Goal: Task Accomplishment & Management: Use online tool/utility

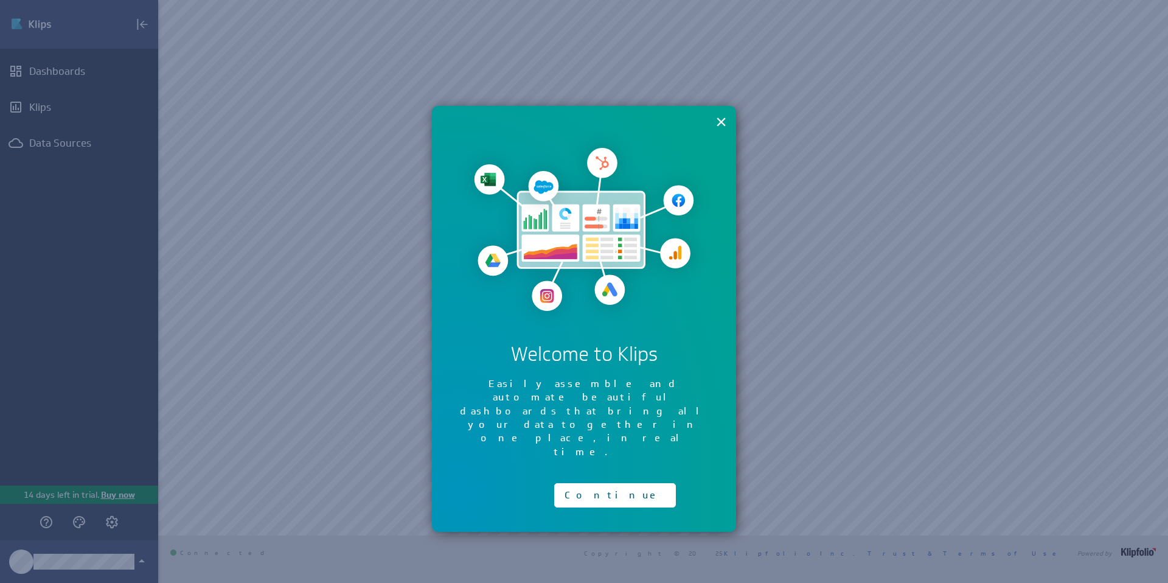
click at [727, 120] on div "× Welcome to Klips Easily assemble and automate beautiful dashboards that bring…" at bounding box center [584, 319] width 304 height 426
click at [724, 121] on button "×" at bounding box center [721, 121] width 12 height 24
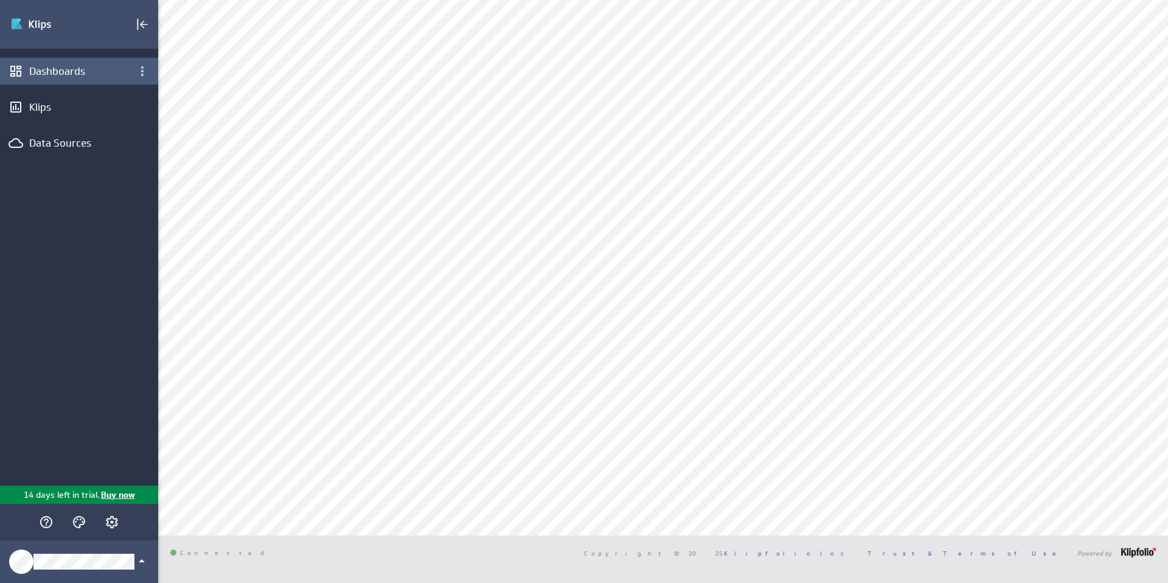
click at [94, 63] on div "Dashboards" at bounding box center [79, 71] width 158 height 27
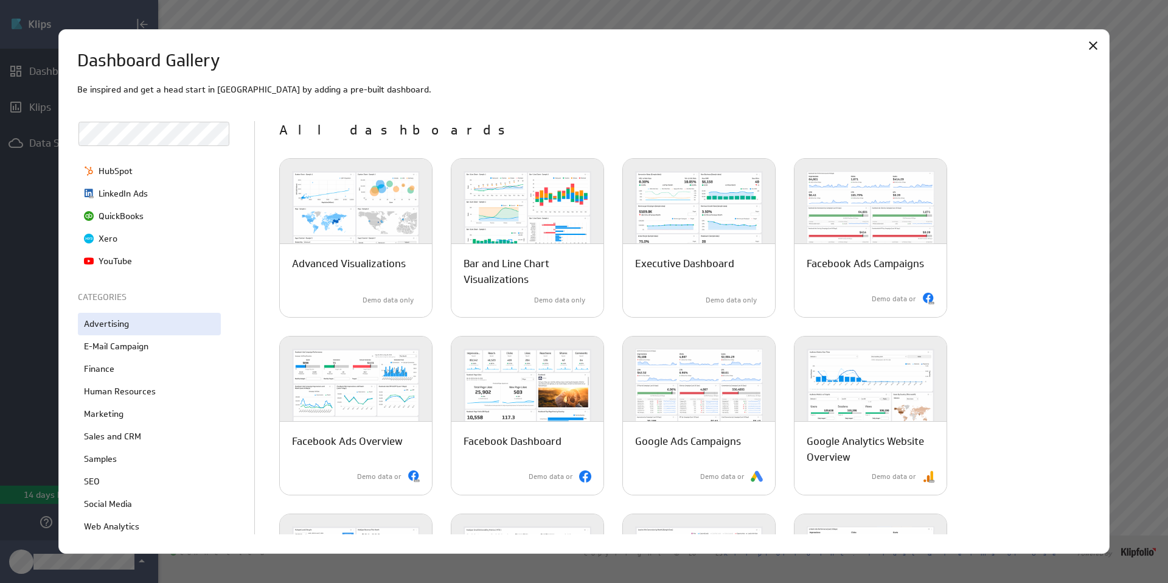
scroll to position [161, 0]
click at [1094, 45] on icon "Close" at bounding box center [1093, 45] width 15 height 15
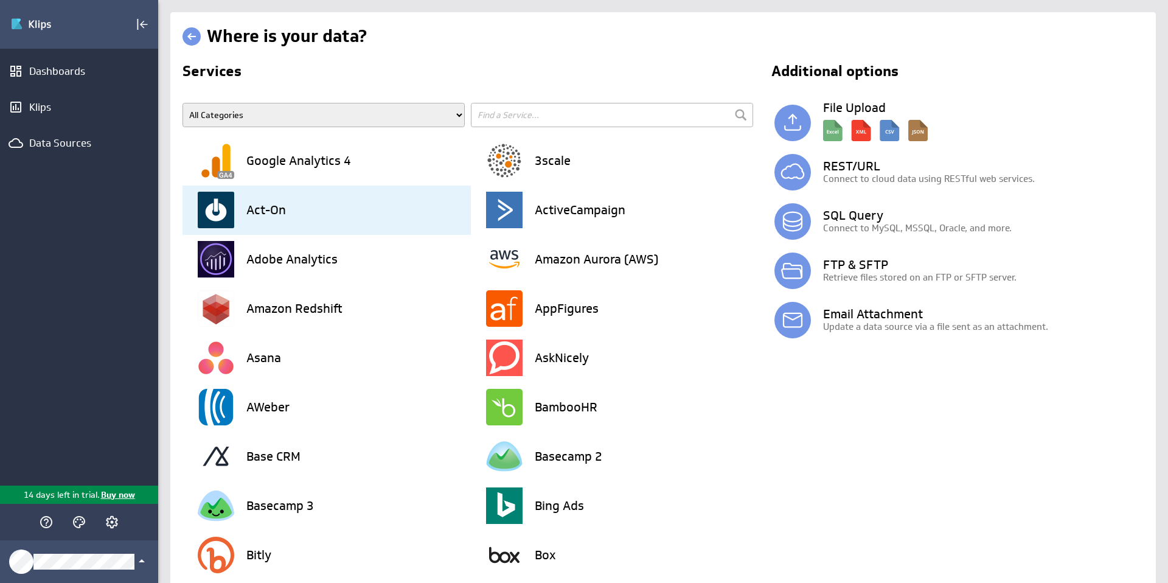
scroll to position [1988, 0]
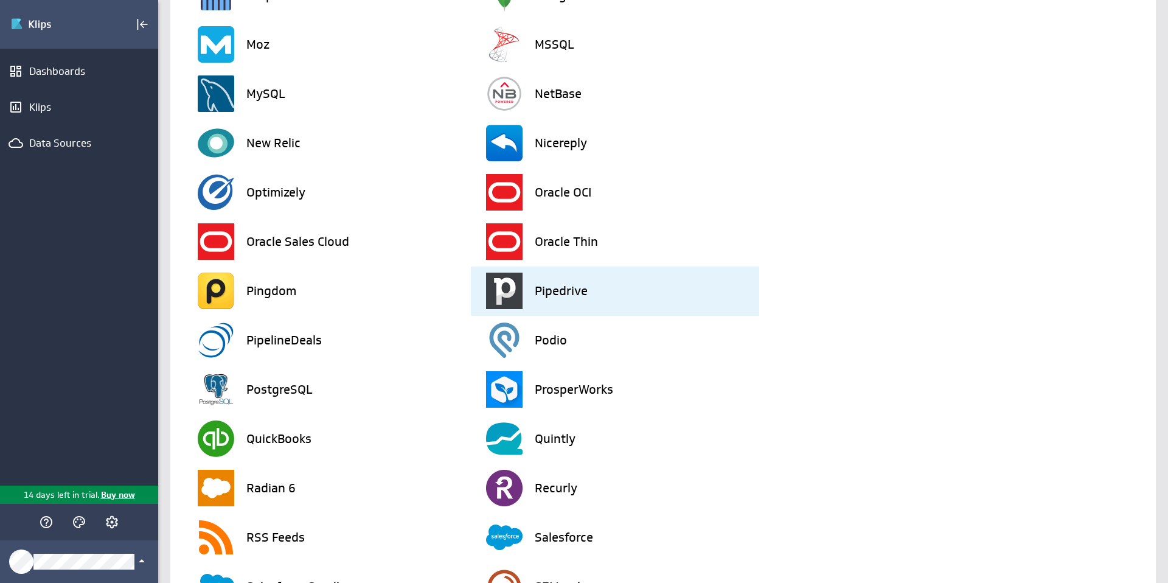
click at [544, 290] on h3 "Pipedrive" at bounding box center [561, 291] width 53 height 12
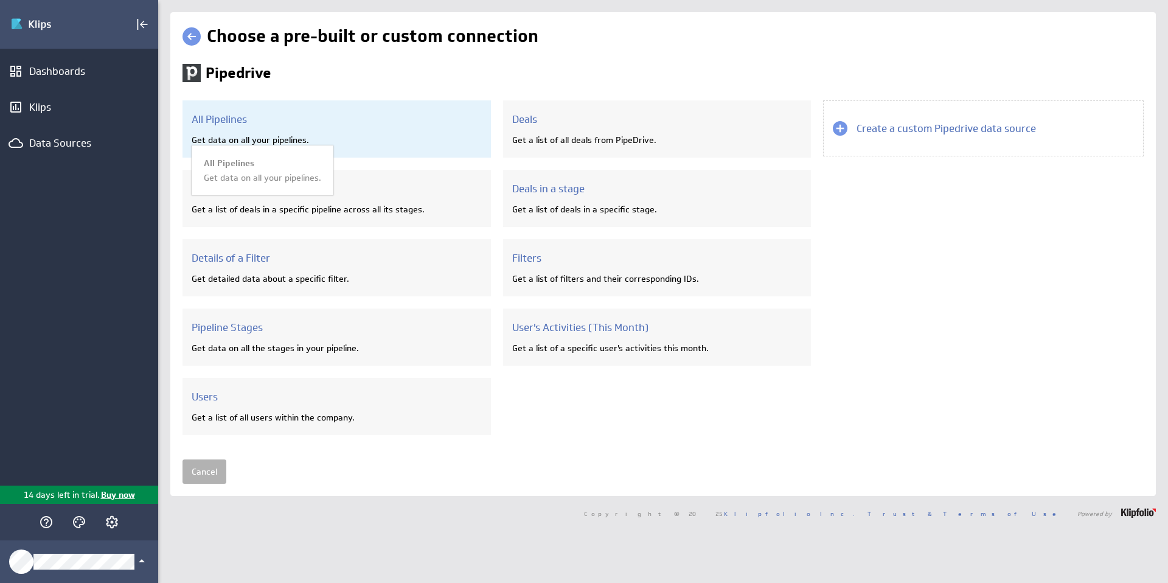
click at [386, 130] on div "All Pipelines Get data on all your pipelines. All Pipelines Get data on all you…" at bounding box center [336, 128] width 308 height 57
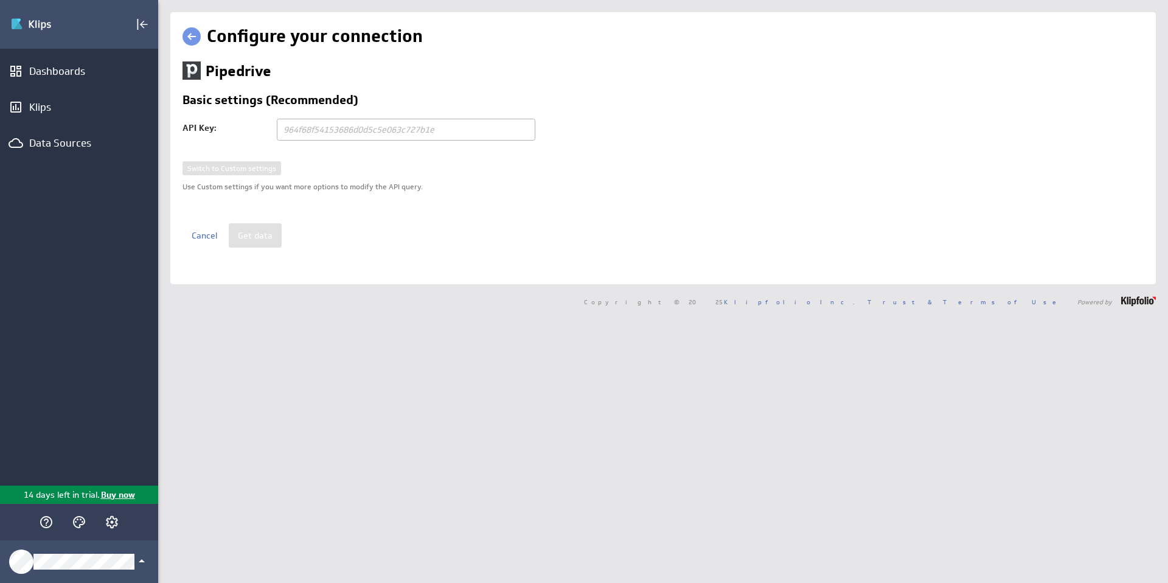
click at [251, 168] on div "Switch to Custom settings Use Custom settings if you want more options to modif…" at bounding box center [662, 192] width 961 height 62
click at [376, 125] on input "text" at bounding box center [406, 130] width 258 height 22
paste input "5fae885d61d413d11b52356067c2bf35cf3e9e60"
type input "5fae885d61d413d11b52356067c2bf35cf3e9e60"
click at [263, 229] on button "Get data" at bounding box center [255, 235] width 53 height 24
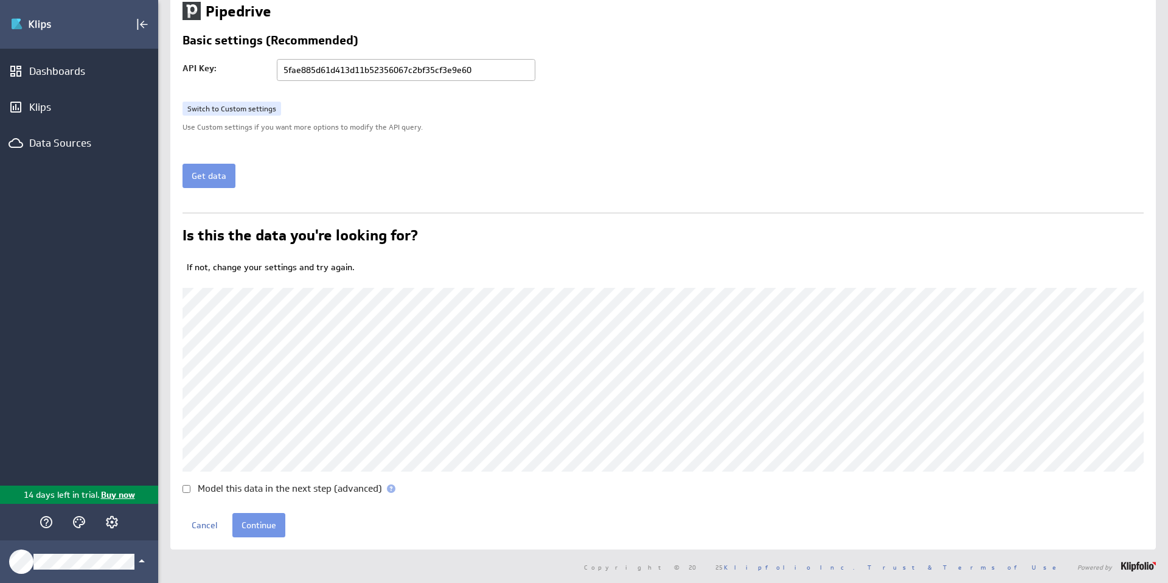
scroll to position [60, 0]
click at [267, 519] on input "Continue" at bounding box center [258, 524] width 53 height 24
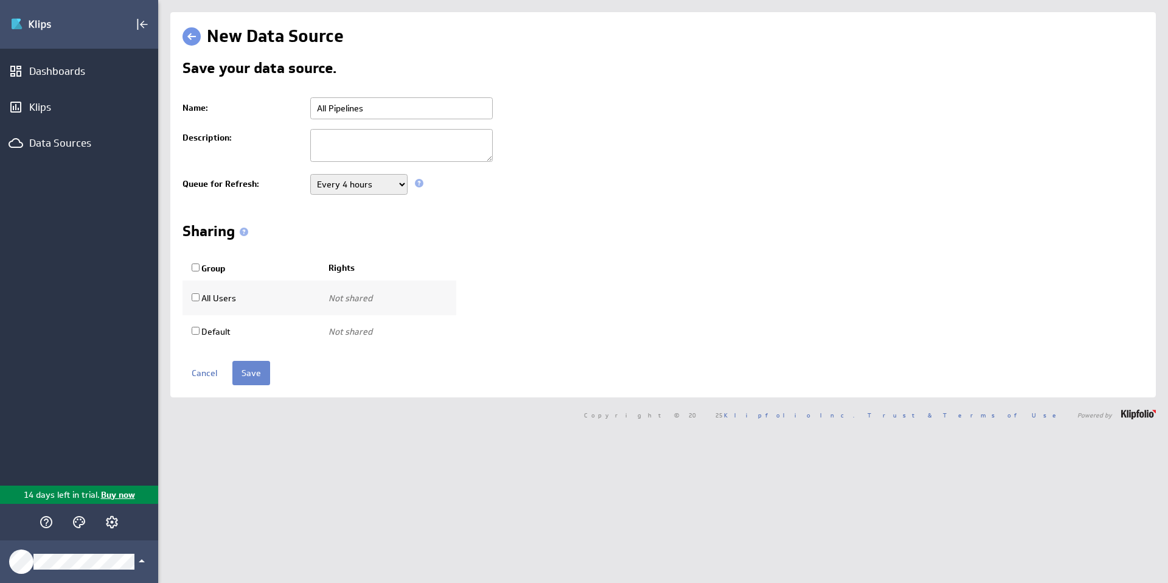
click at [260, 376] on input "Save" at bounding box center [251, 373] width 38 height 24
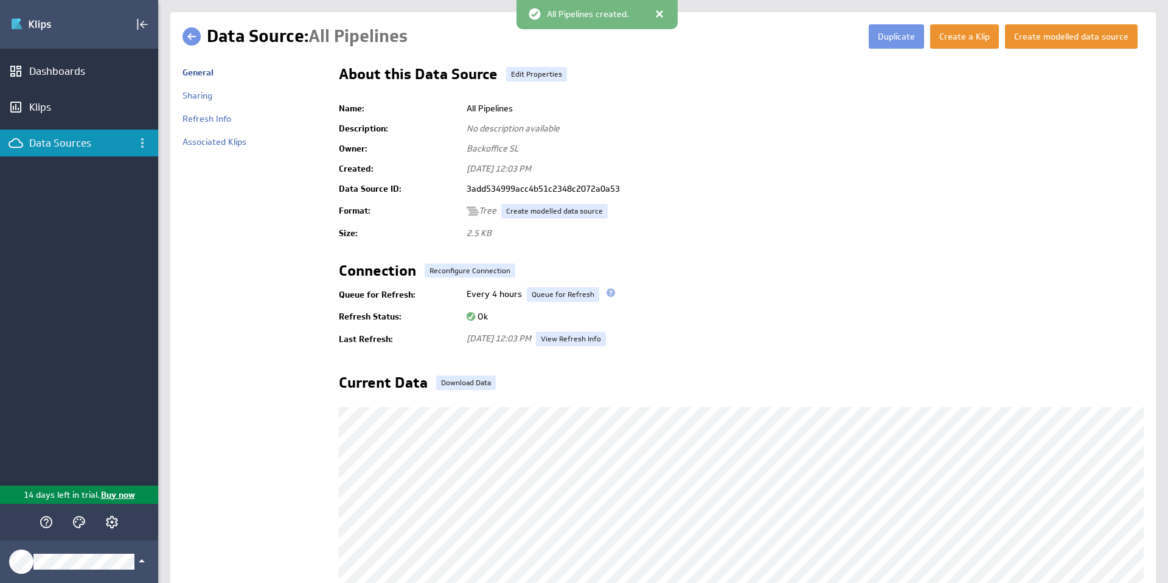
scroll to position [176, 0]
click at [985, 42] on button "Create a Klip" at bounding box center [964, 36] width 69 height 24
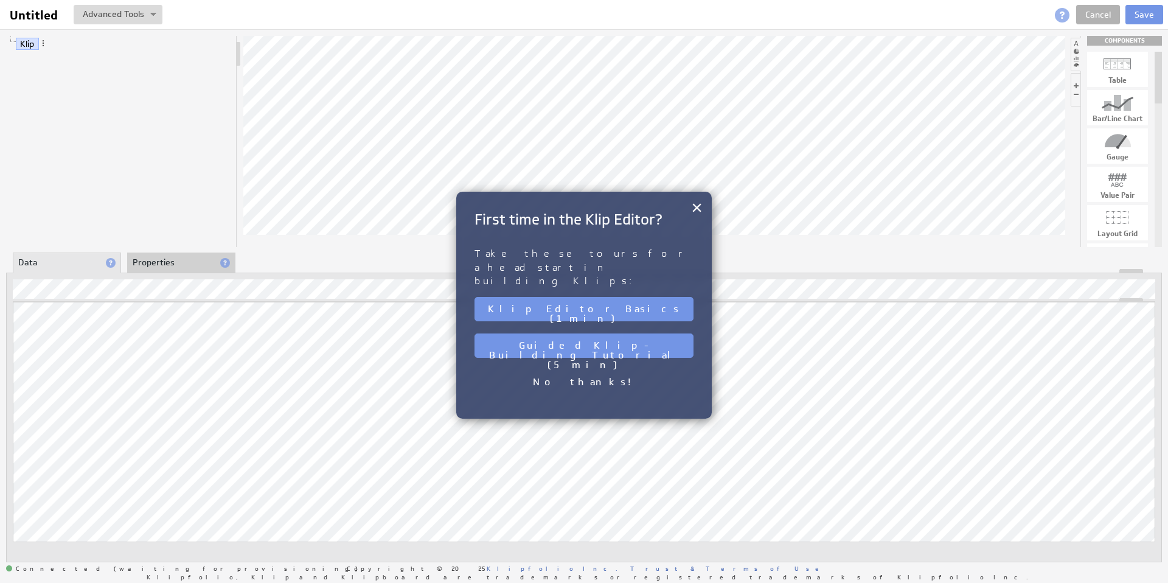
click at [183, 265] on li "Properties" at bounding box center [181, 262] width 108 height 21
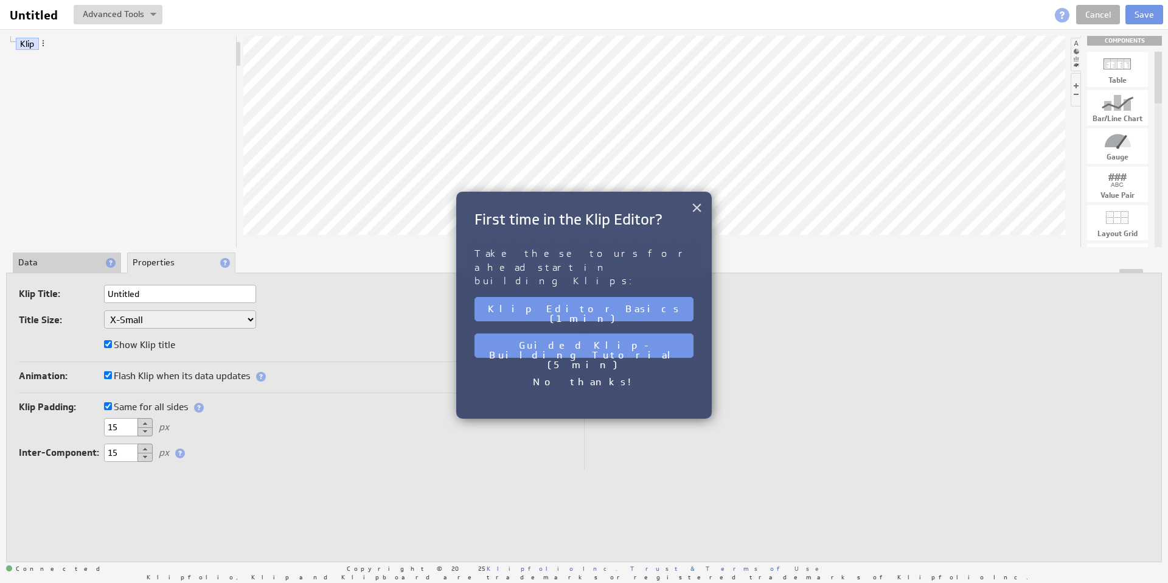
click at [696, 207] on button "×" at bounding box center [697, 207] width 12 height 24
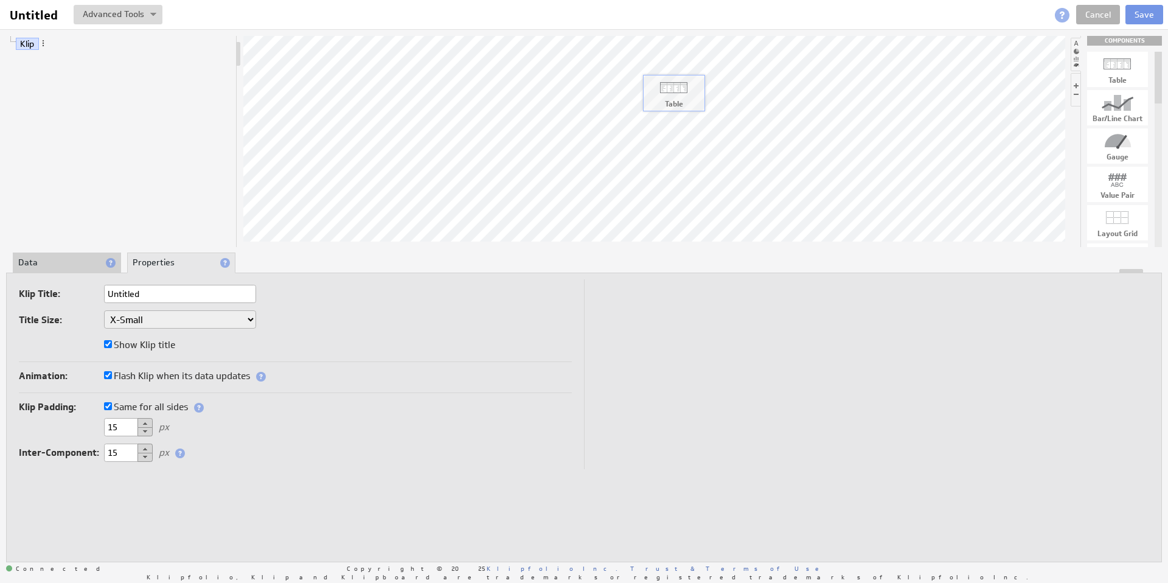
drag, startPoint x: 1123, startPoint y: 61, endPoint x: 643, endPoint y: 82, distance: 480.9
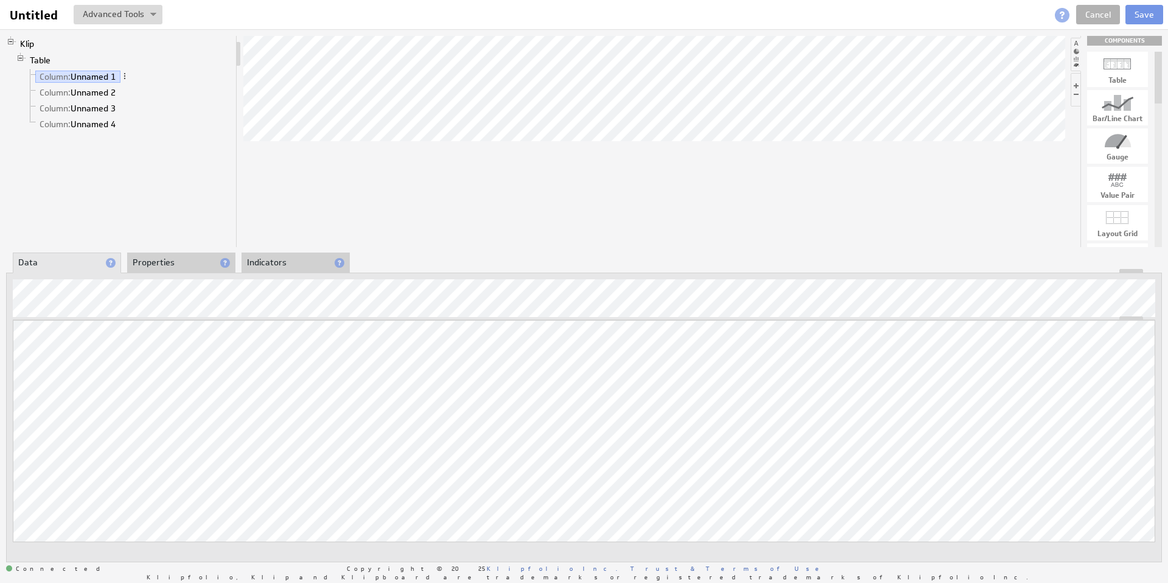
click at [173, 267] on li "Properties" at bounding box center [181, 262] width 108 height 21
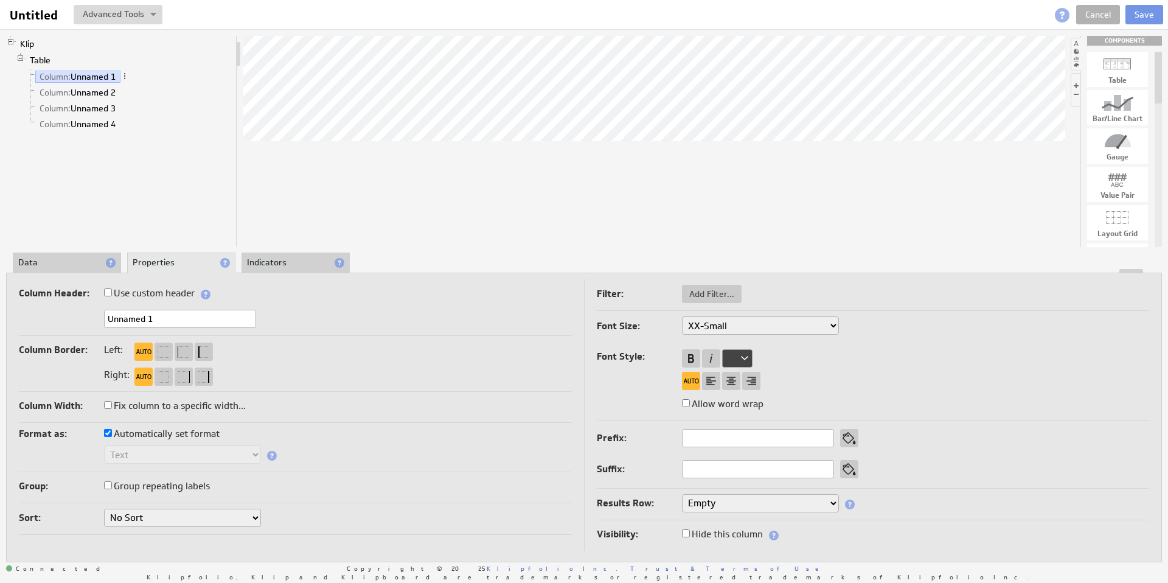
click at [51, 263] on li "Data" at bounding box center [67, 262] width 108 height 21
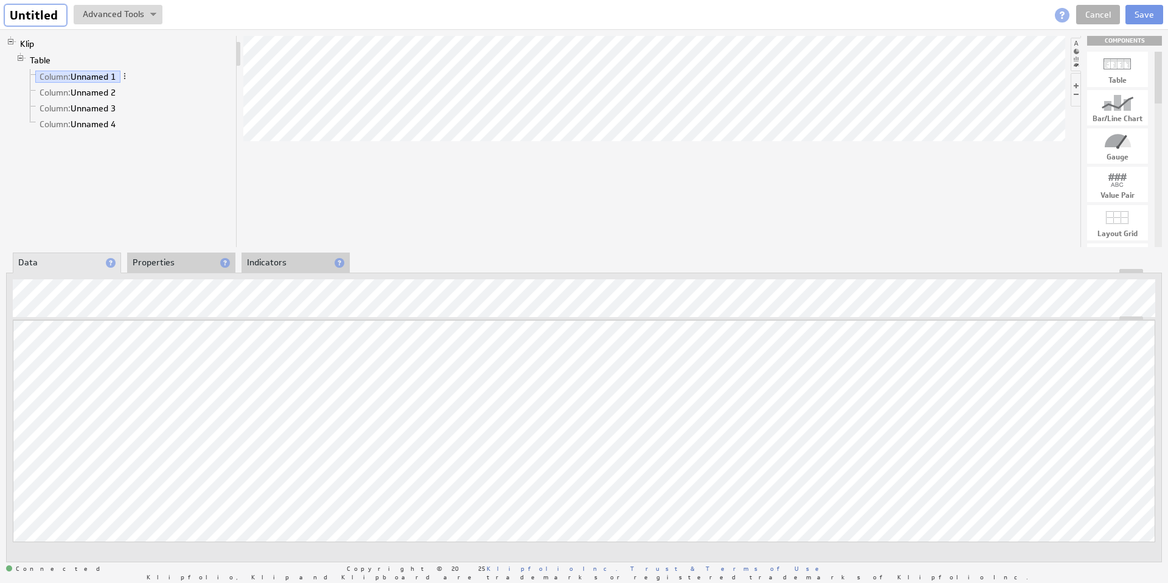
click at [24, 13] on input "Untitled" at bounding box center [35, 15] width 61 height 21
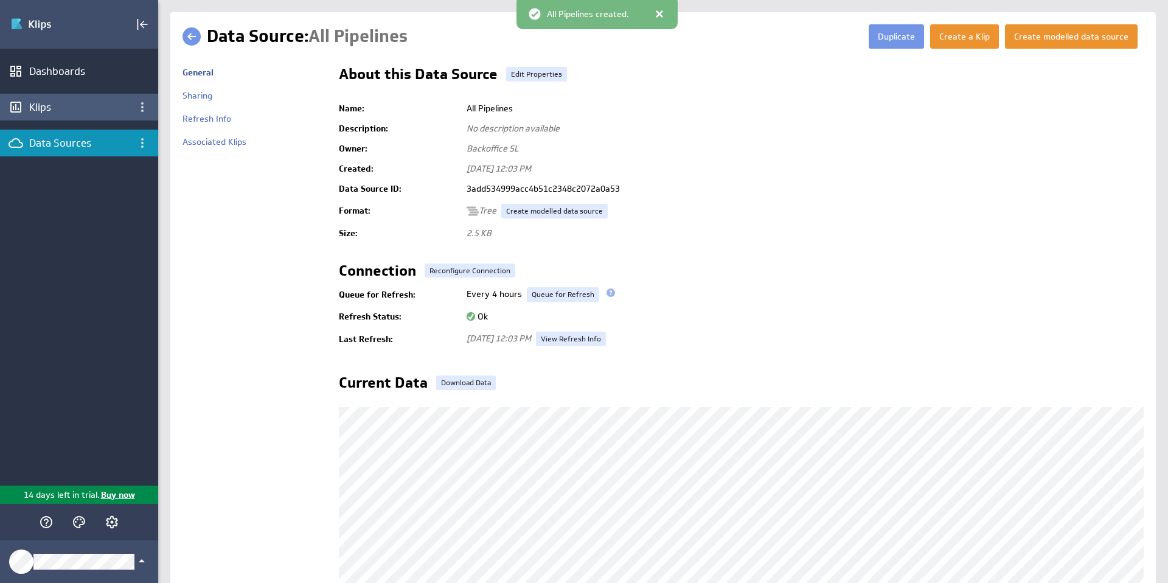
click at [97, 108] on div "Klips" at bounding box center [79, 106] width 100 height 13
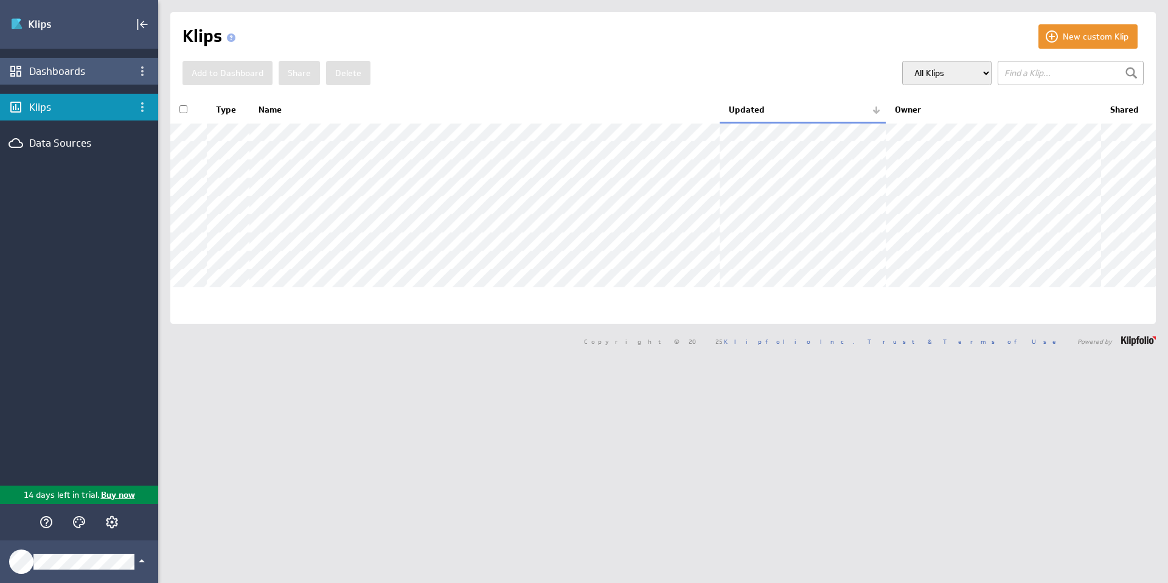
click at [85, 78] on div "Dashboards" at bounding box center [79, 71] width 158 height 27
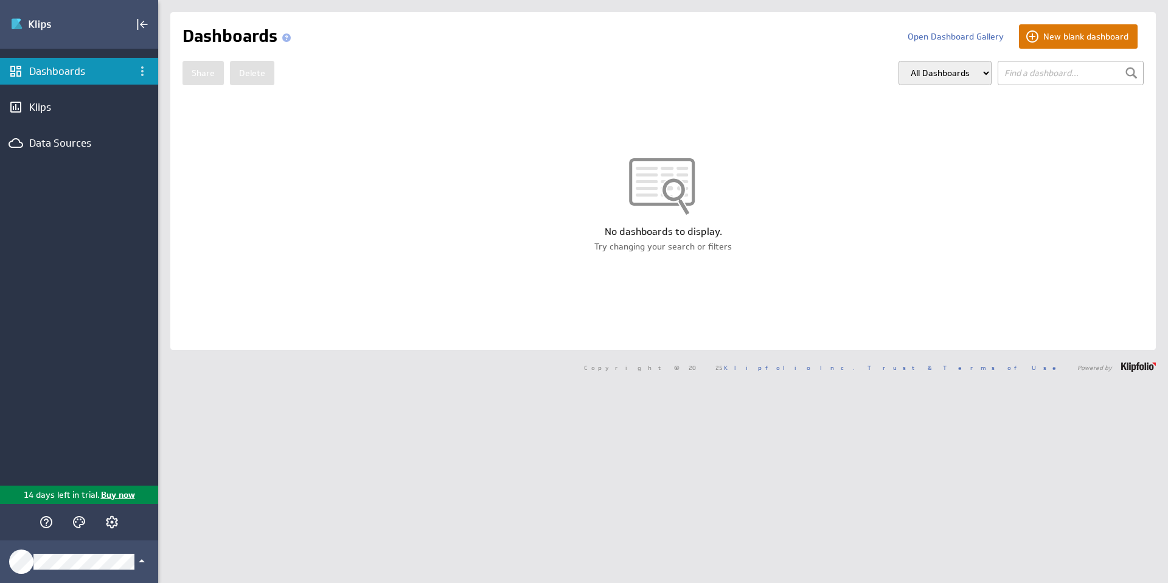
click at [1062, 30] on button "New blank dashboard" at bounding box center [1078, 36] width 119 height 24
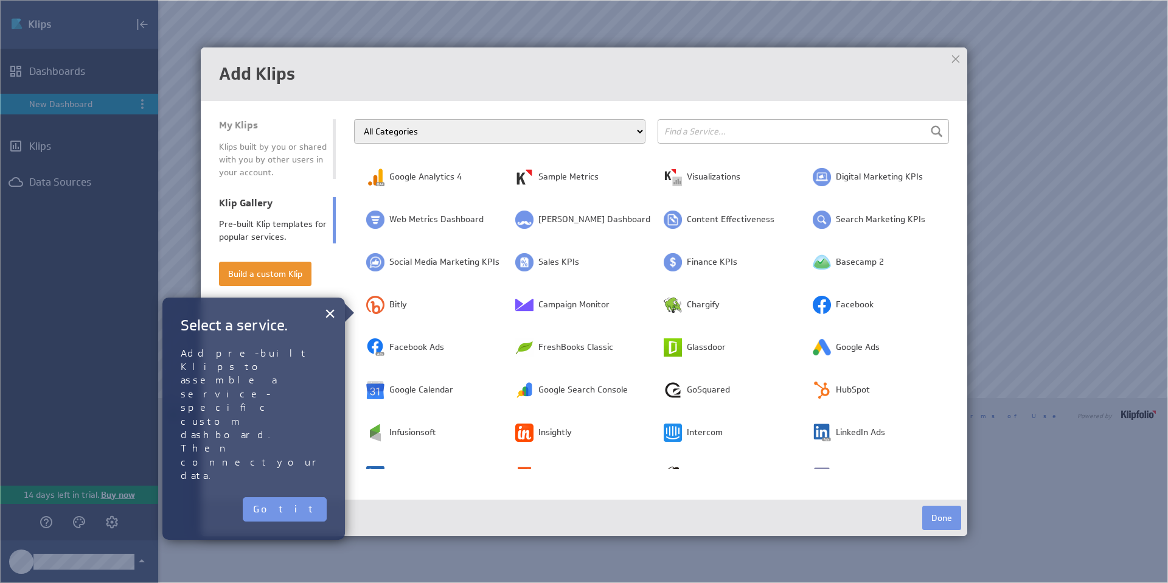
click at [714, 131] on input "text" at bounding box center [802, 131] width 291 height 24
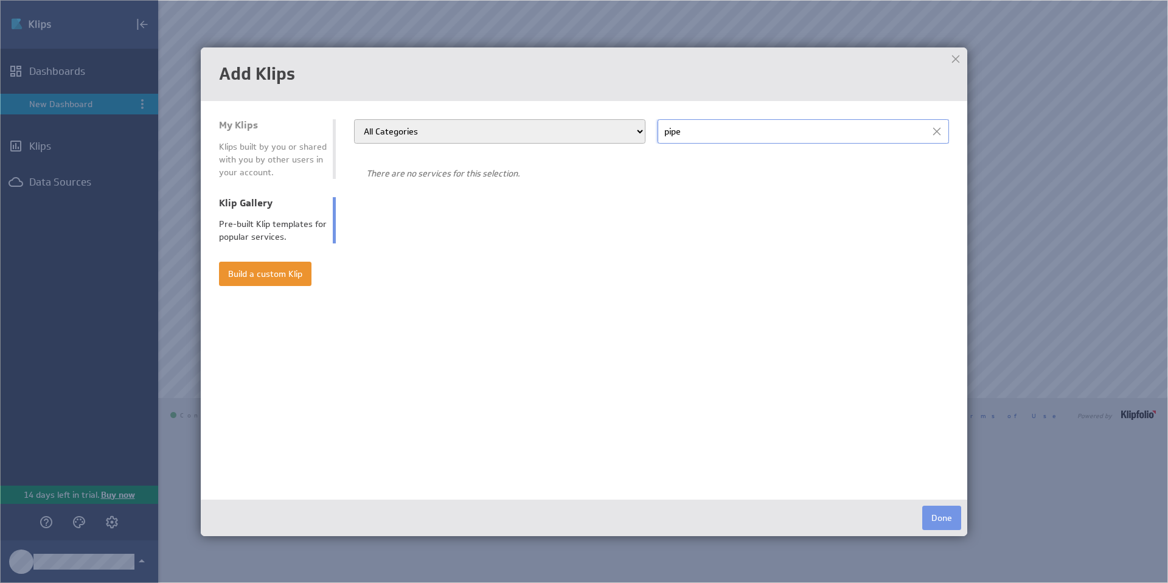
type input "pipe"
click at [583, 129] on select "All Categories Advertising Cloud Storage Customer Support Dashboard Gallery Dat…" at bounding box center [499, 131] width 291 height 24
click at [954, 68] on div at bounding box center [955, 59] width 18 height 18
